Goal: Communication & Community: Answer question/provide support

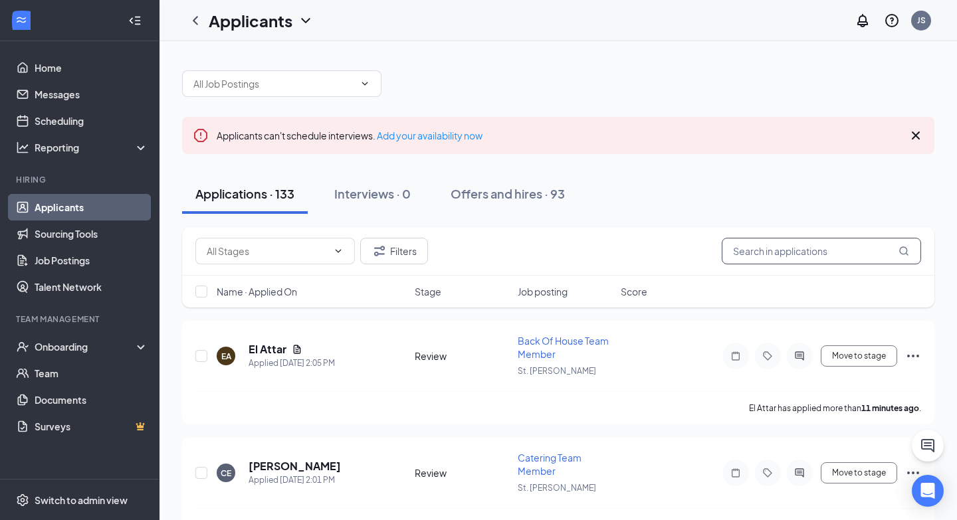
click at [787, 254] on input "text" at bounding box center [820, 251] width 199 height 27
click at [93, 93] on link "Messages" at bounding box center [92, 94] width 114 height 27
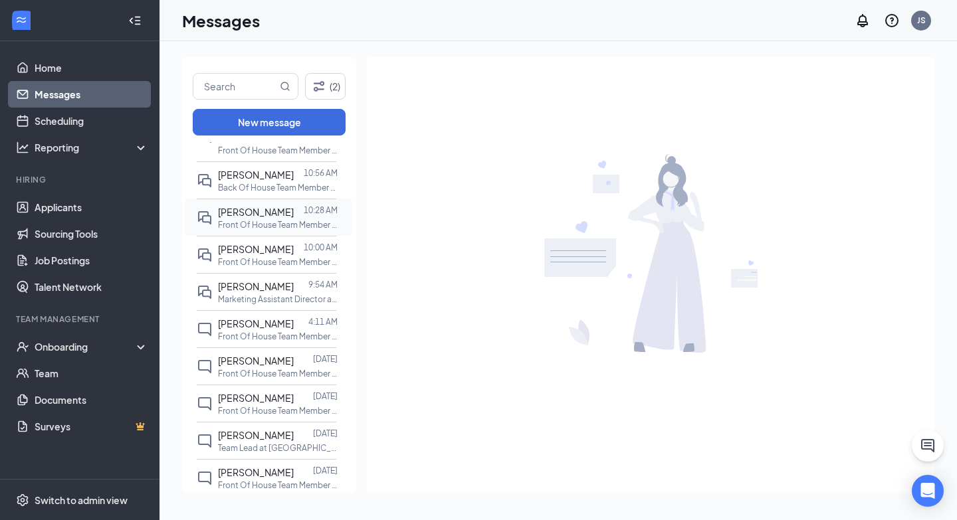
scroll to position [270, 0]
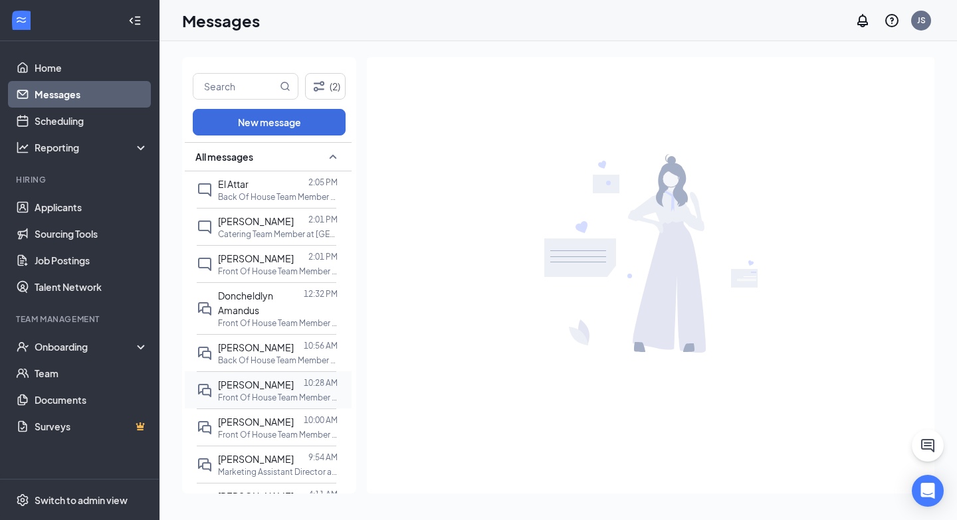
click at [208, 400] on div at bounding box center [205, 390] width 16 height 26
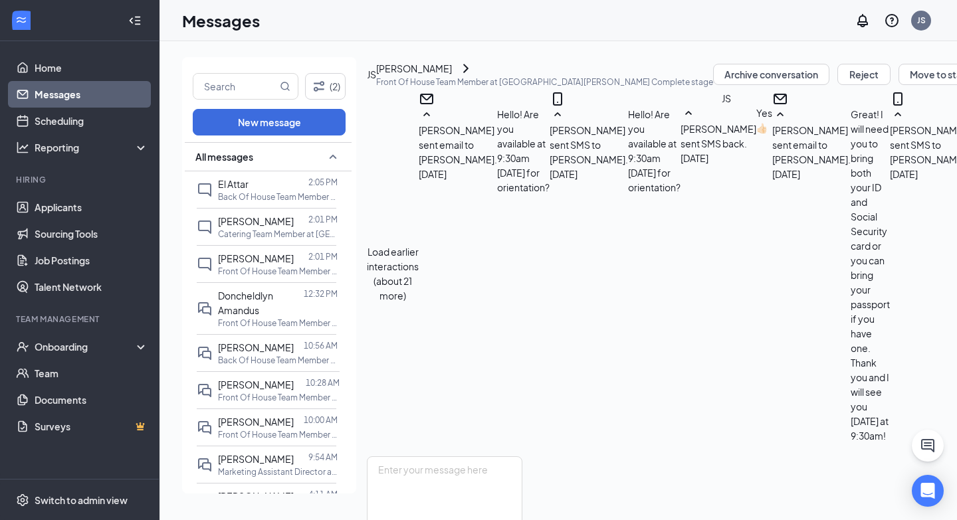
click at [376, 82] on div "JS" at bounding box center [371, 74] width 9 height 15
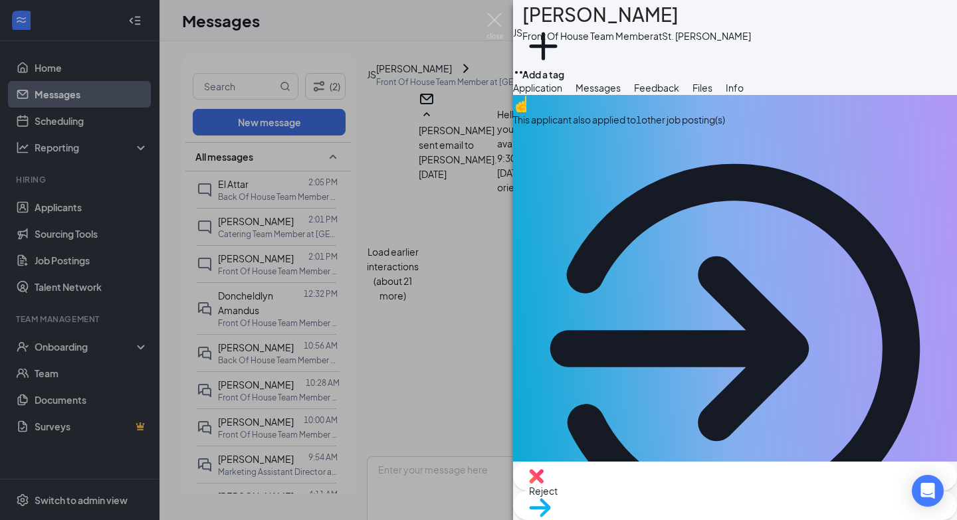
click at [494, 24] on img at bounding box center [494, 26] width 17 height 26
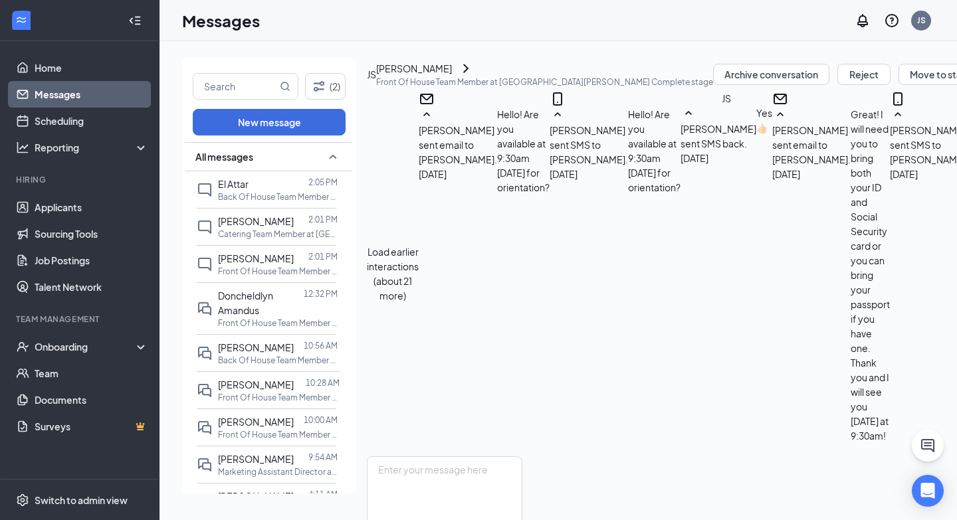
scroll to position [749, 0]
click at [260, 345] on span "[PERSON_NAME]" at bounding box center [256, 347] width 76 height 12
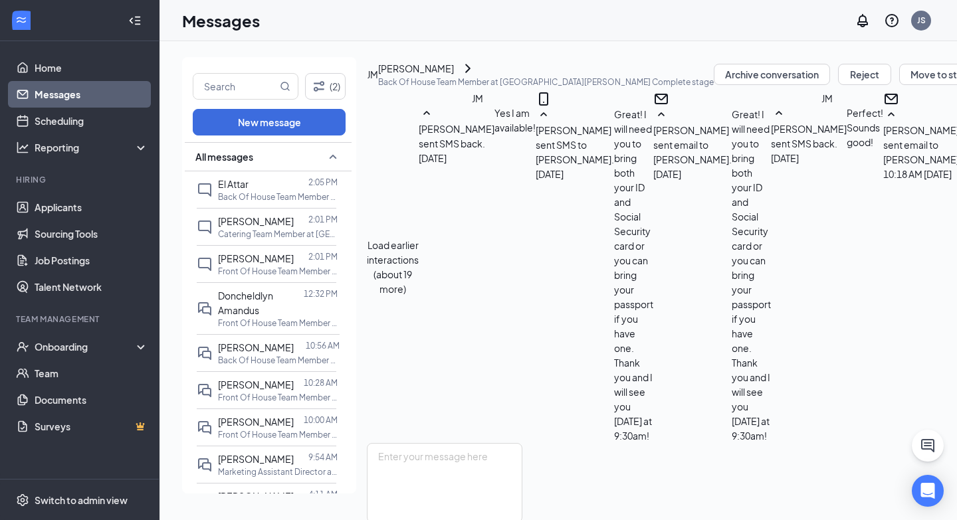
scroll to position [676, 0]
click at [276, 396] on div "[DATE] 10:00 AM" at bounding box center [301, 395] width 70 height 22
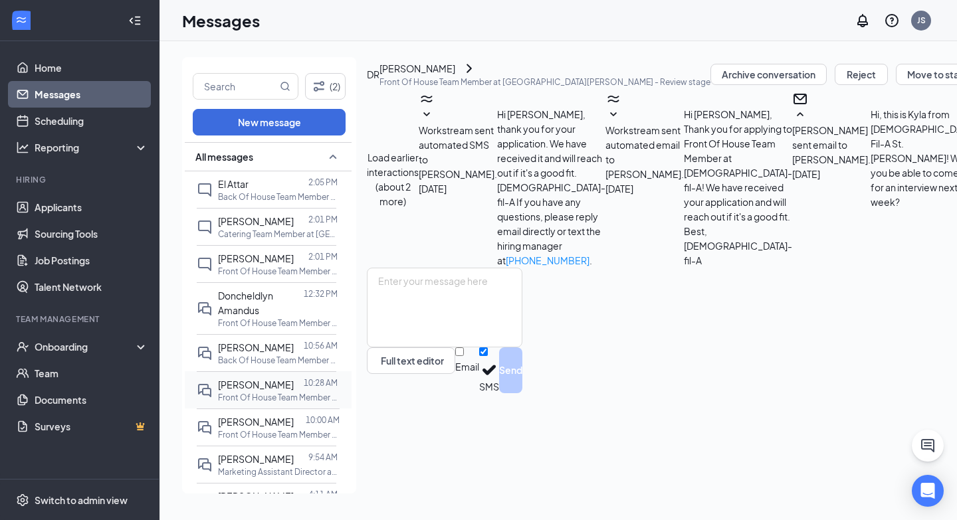
scroll to position [117, 0]
click at [246, 384] on span "[PERSON_NAME]" at bounding box center [256, 385] width 76 height 12
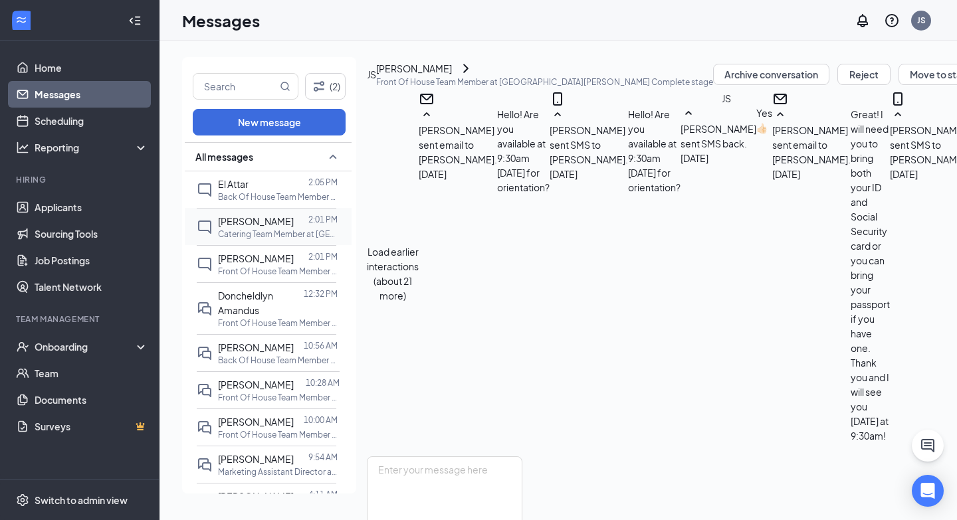
scroll to position [749, 0]
click at [376, 82] on div "JS" at bounding box center [371, 74] width 9 height 15
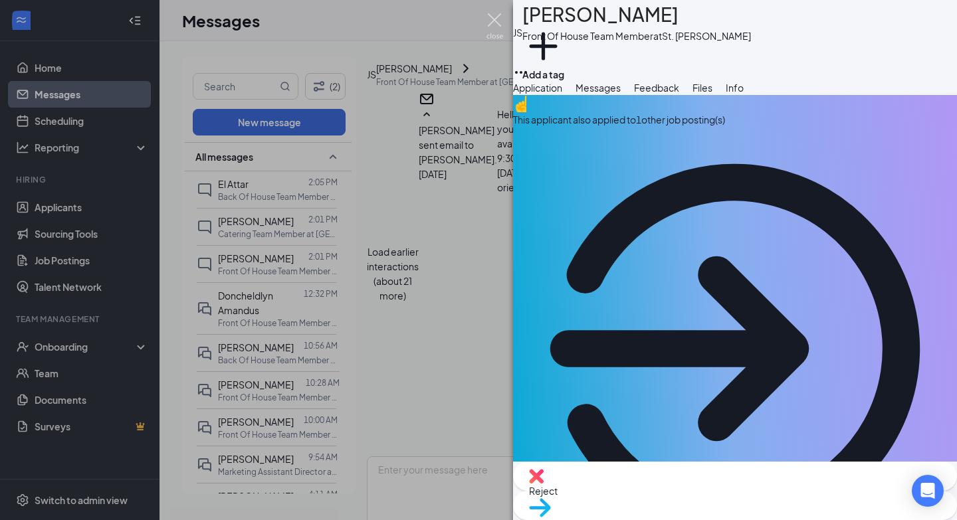
click at [492, 22] on img at bounding box center [494, 26] width 17 height 26
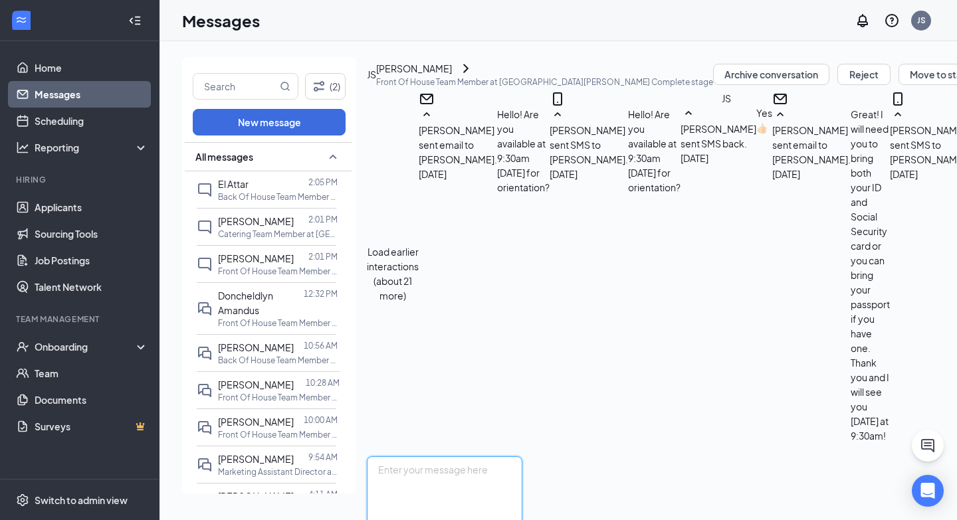
click at [463, 456] on textarea at bounding box center [444, 496] width 155 height 80
type textarea "I left you a voicemail asking if we could do 2pm [DATE] instead? I have [PERSON…"
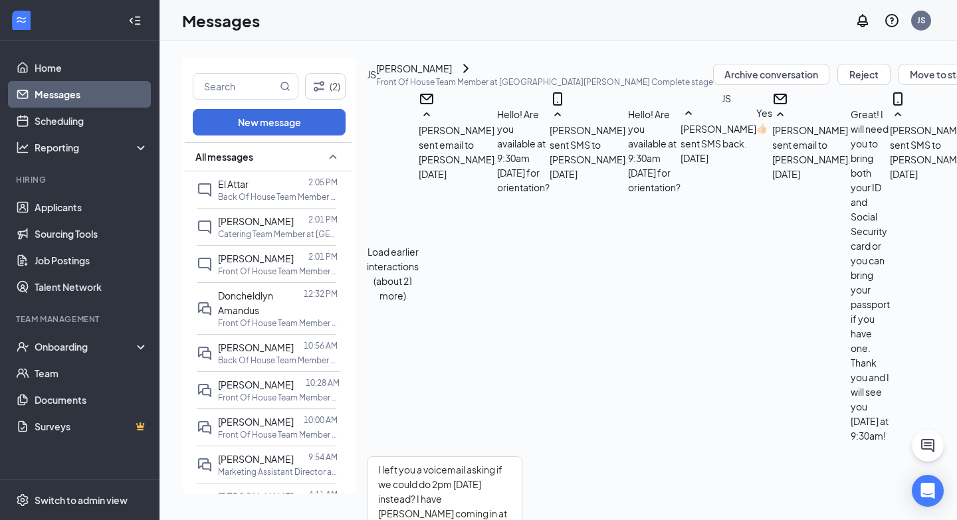
checkbox input "true"
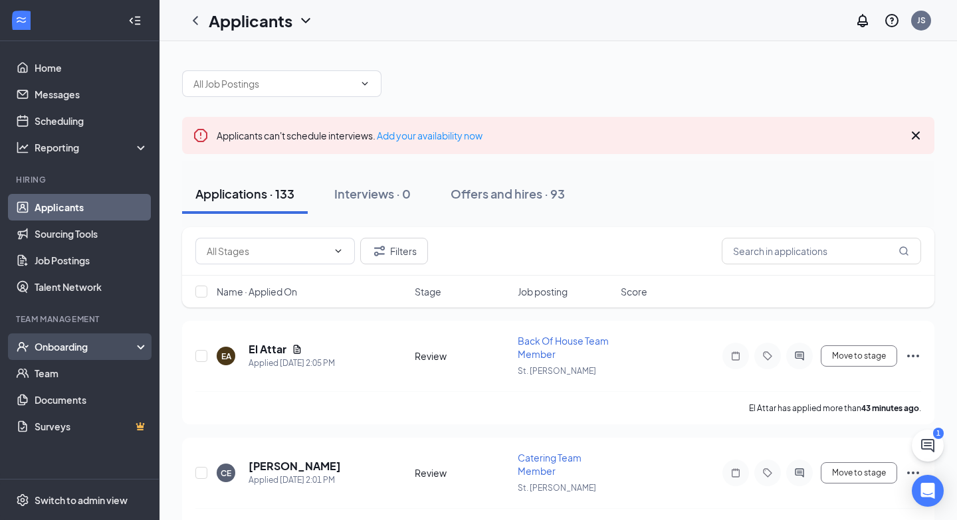
click at [78, 348] on div "Onboarding" at bounding box center [86, 346] width 102 height 13
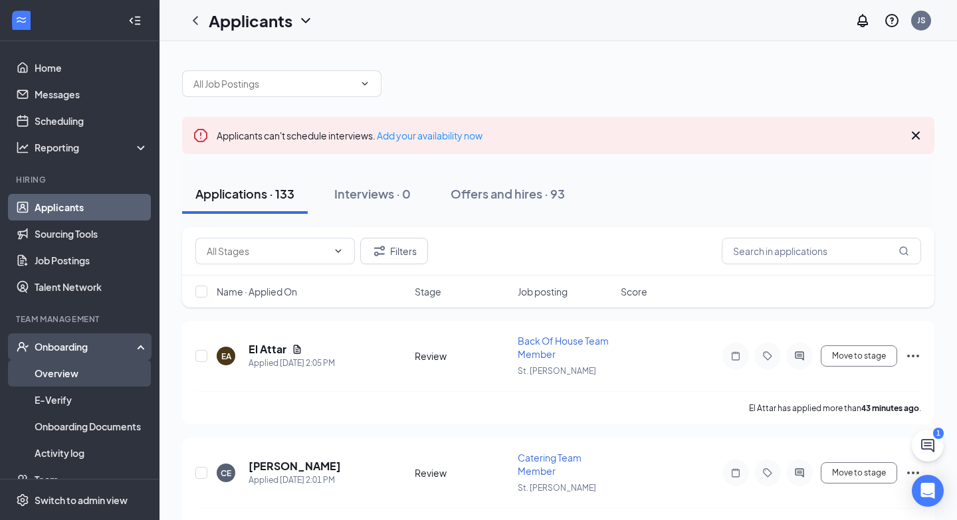
click at [80, 373] on link "Overview" at bounding box center [92, 373] width 114 height 27
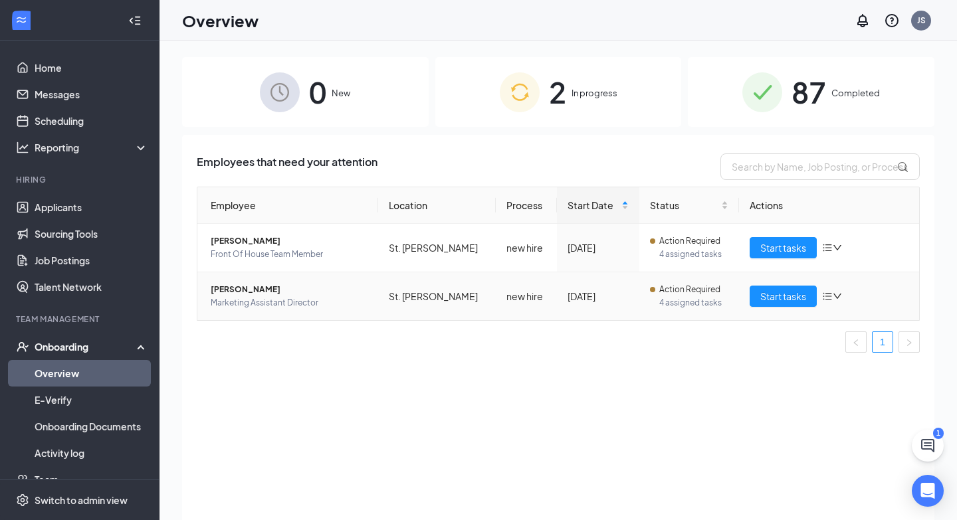
click at [239, 286] on span "[PERSON_NAME]" at bounding box center [289, 289] width 157 height 13
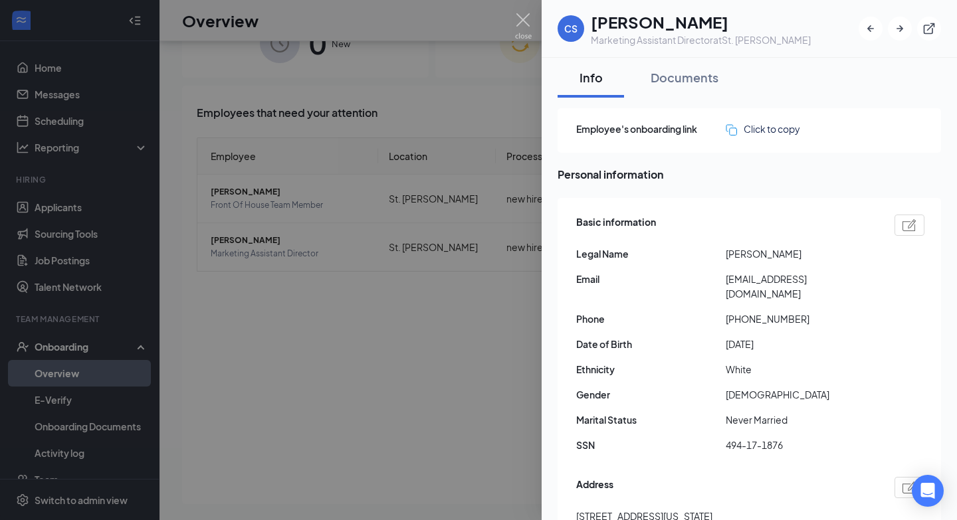
scroll to position [53, 0]
click at [518, 19] on img at bounding box center [523, 26] width 17 height 26
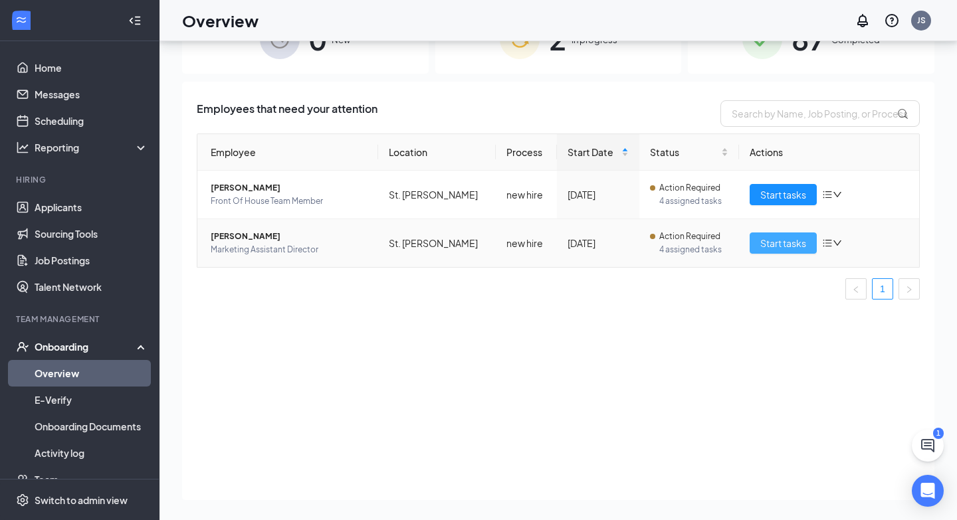
click at [764, 246] on span "Start tasks" at bounding box center [783, 243] width 46 height 15
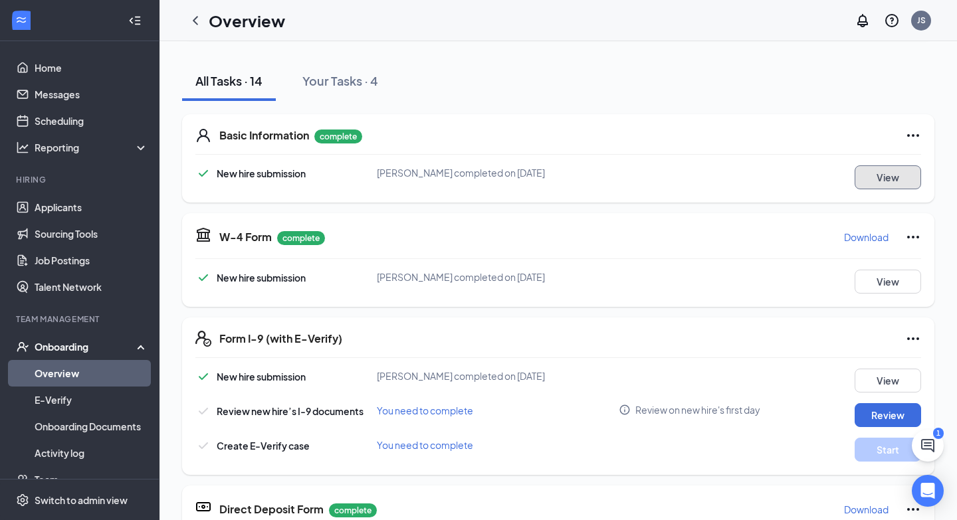
click at [885, 173] on button "View" at bounding box center [887, 177] width 66 height 24
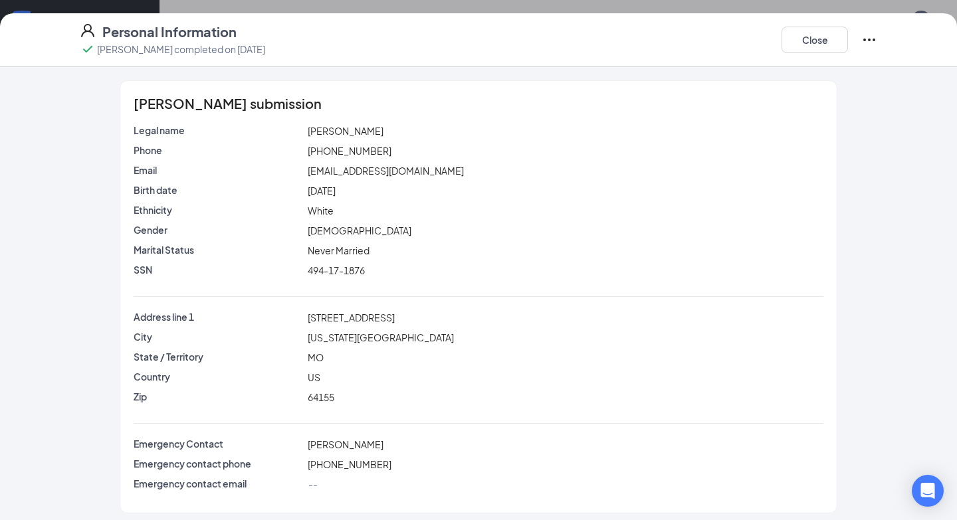
scroll to position [7, 0]
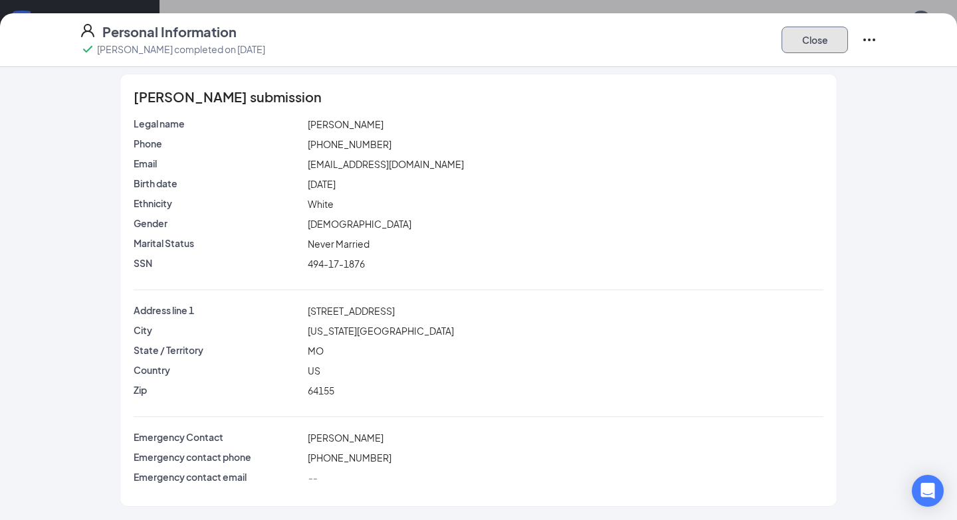
click at [804, 46] on button "Close" at bounding box center [814, 40] width 66 height 27
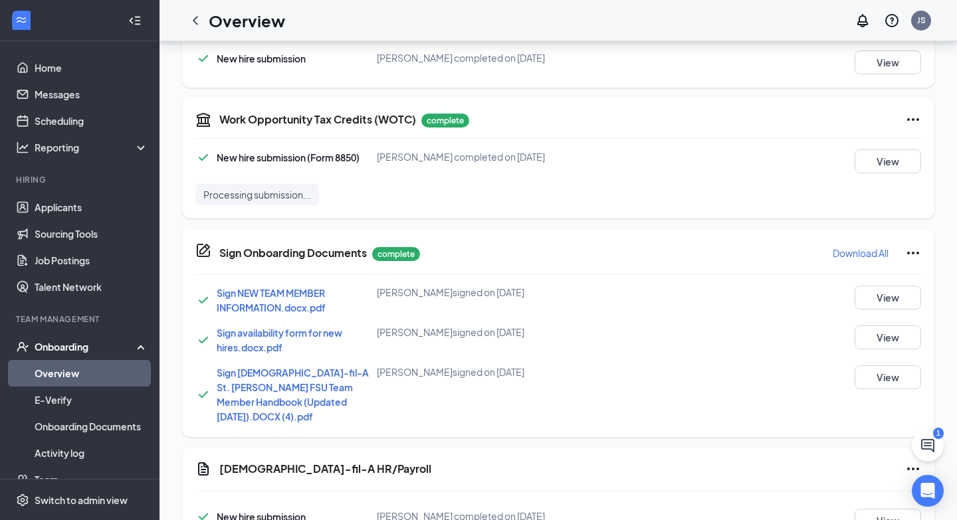
scroll to position [625, 0]
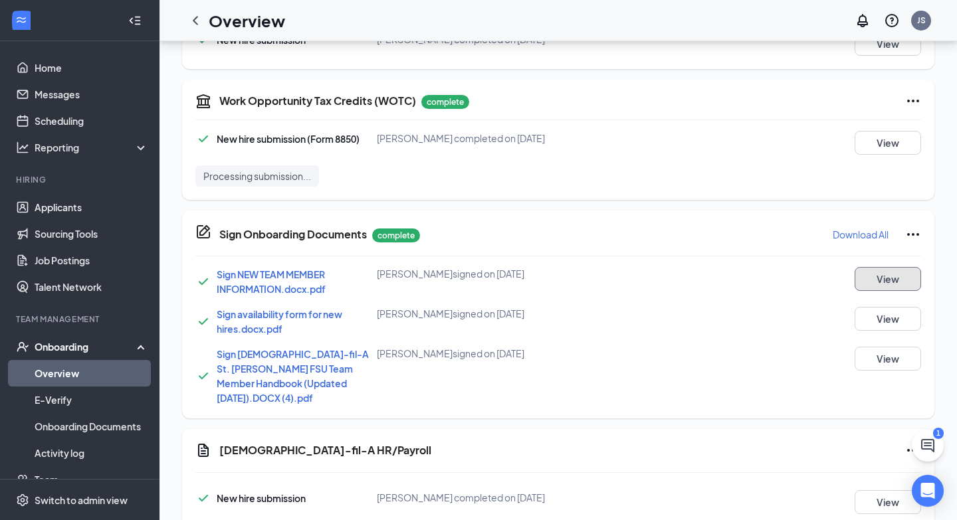
click at [881, 277] on button "View" at bounding box center [887, 279] width 66 height 24
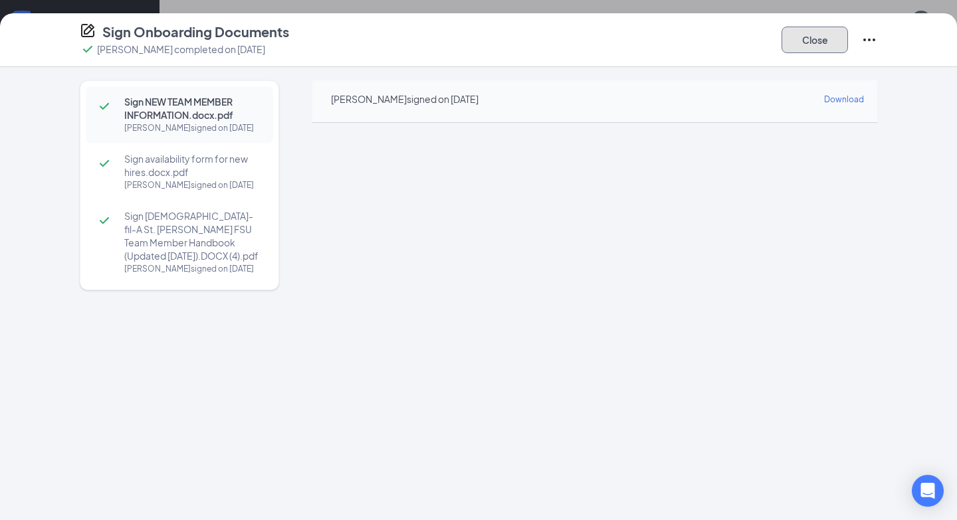
click at [816, 46] on button "Close" at bounding box center [814, 40] width 66 height 27
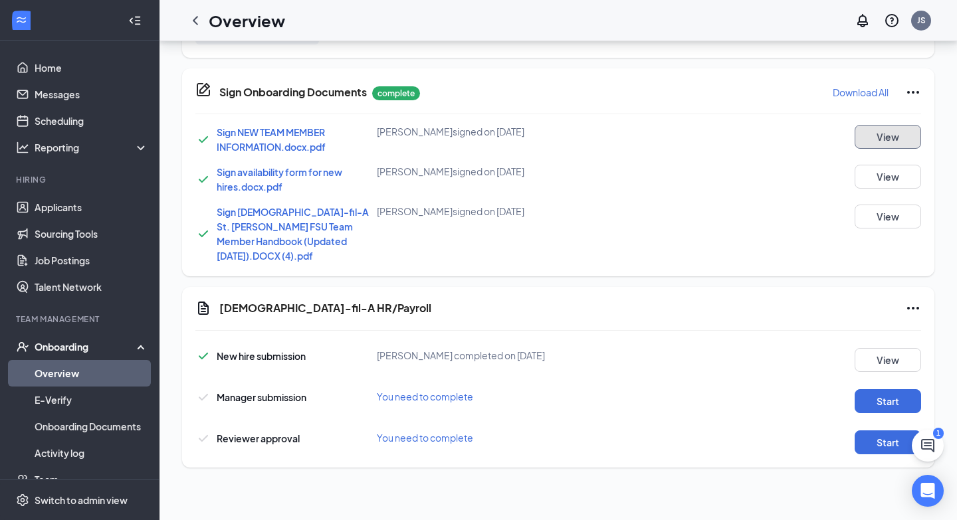
scroll to position [768, 0]
click at [295, 134] on span "Sign NEW TEAM MEMBER INFORMATION.docx.pdf" at bounding box center [271, 139] width 109 height 27
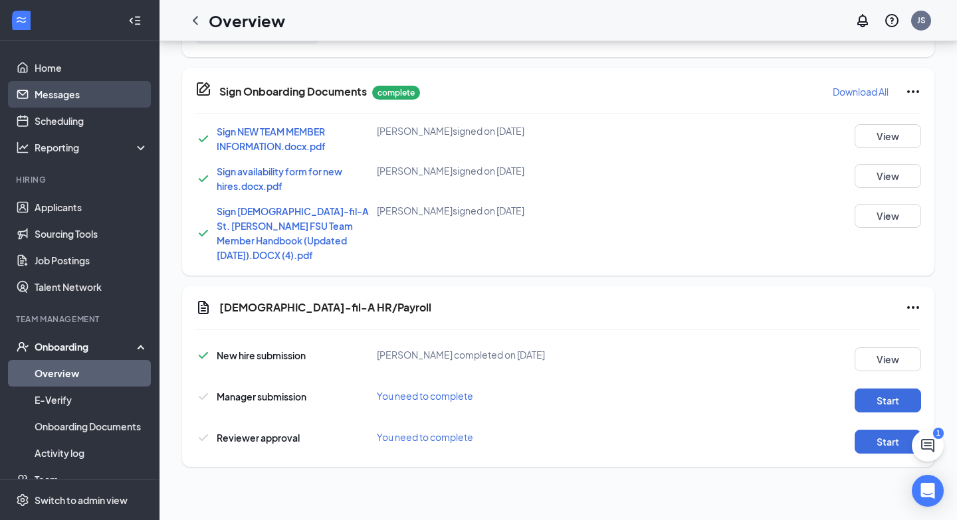
click at [55, 101] on link "Messages" at bounding box center [92, 94] width 114 height 27
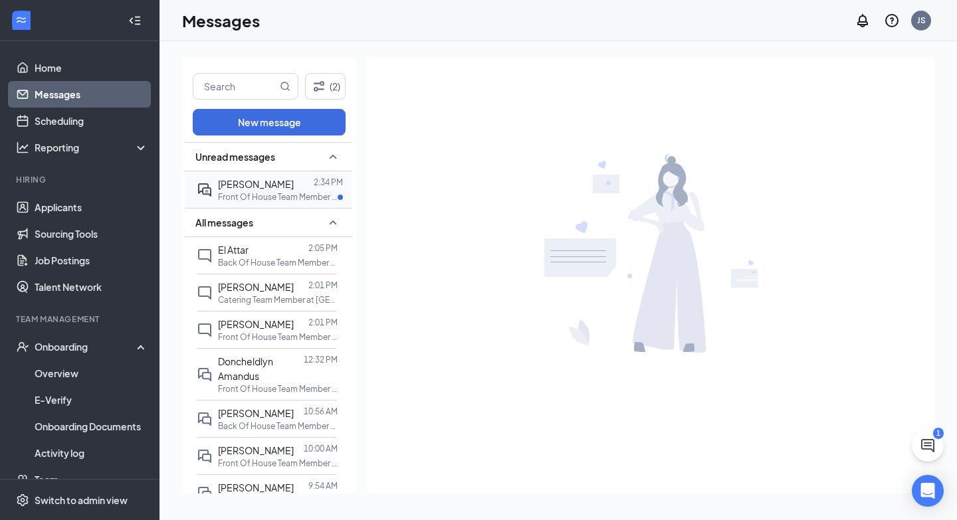
click at [294, 185] on div at bounding box center [304, 184] width 20 height 15
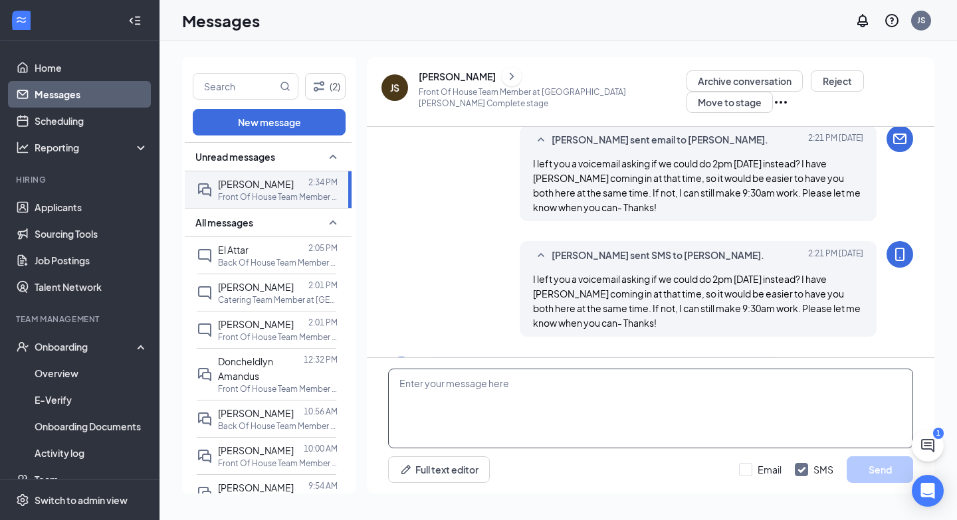
scroll to position [836, 0]
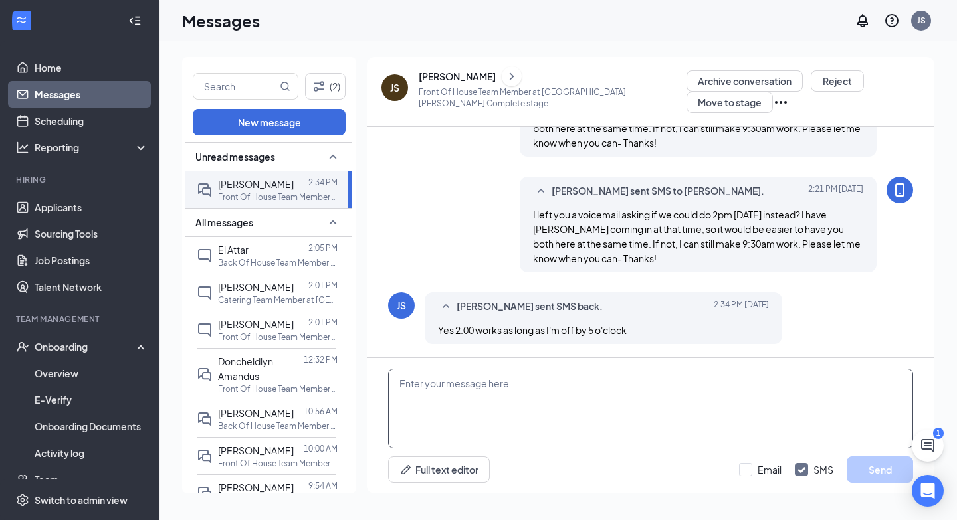
click at [480, 405] on textarea at bounding box center [650, 409] width 525 height 80
type textarea "Y"
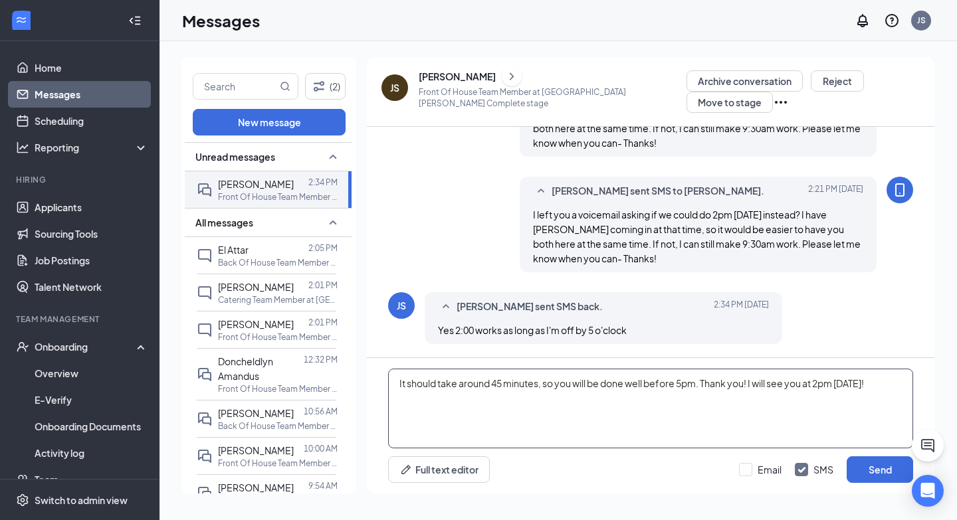
click at [753, 389] on textarea "It should take around 45 minutes, so you will be done well before 5pm. Thank yo…" at bounding box center [650, 409] width 525 height 80
click at [772, 423] on textarea "It should take around 45 minutes, so you will be done well before 5pm. Thank yo…" at bounding box center [650, 409] width 525 height 80
type textarea "It should take around 45 minutes, so you will be done well before 5pm. Thank yo…"
click at [744, 475] on input "Email" at bounding box center [760, 469] width 43 height 13
checkbox input "true"
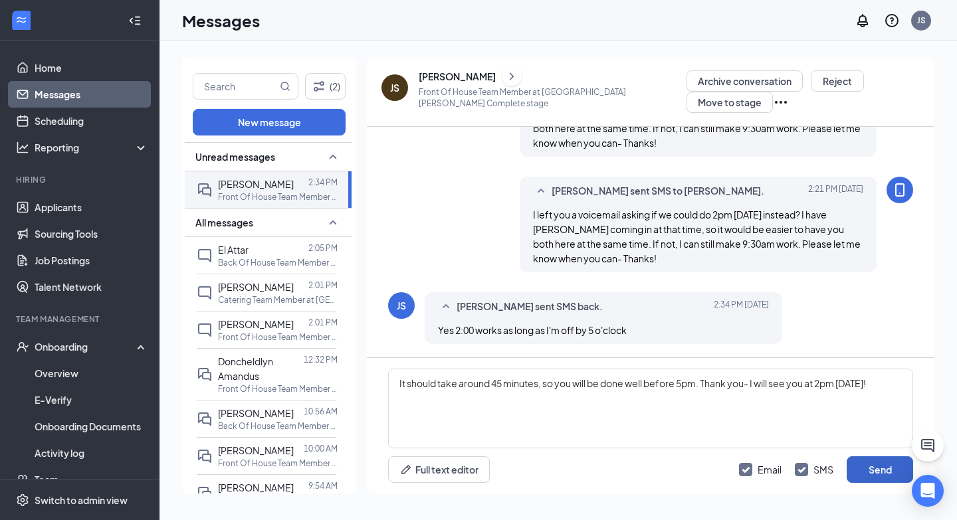
click at [878, 477] on button "Send" at bounding box center [879, 469] width 66 height 27
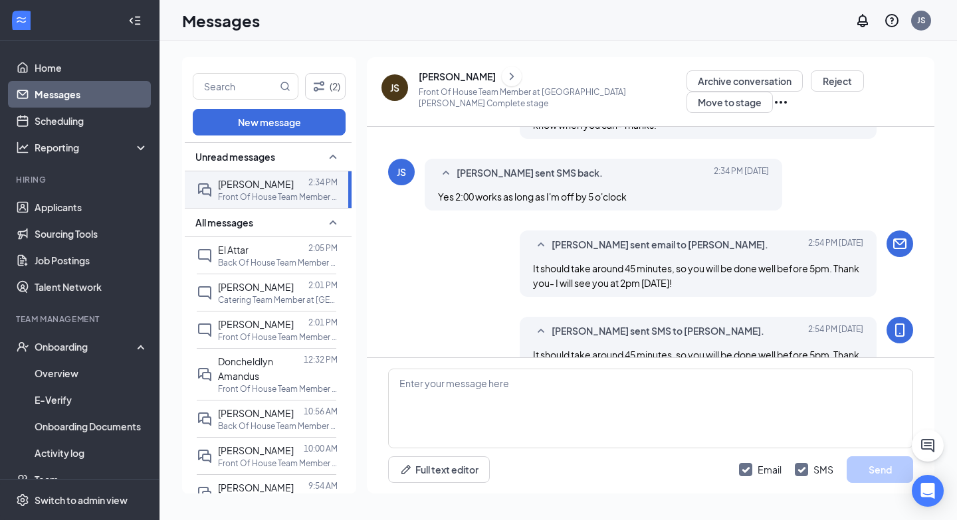
scroll to position [1009, 0]
